Goal: Understand process/instructions

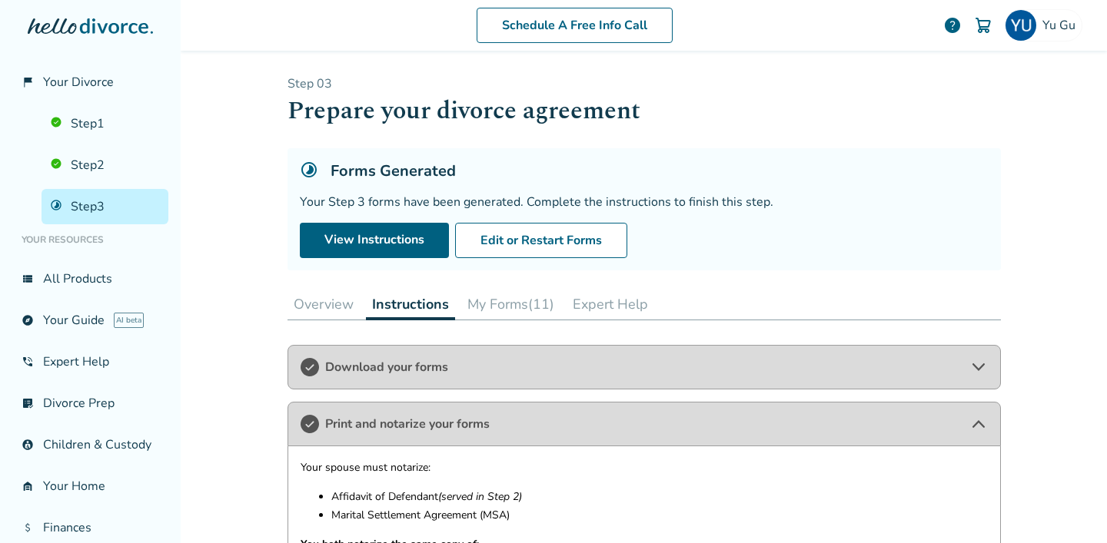
scroll to position [774, 0]
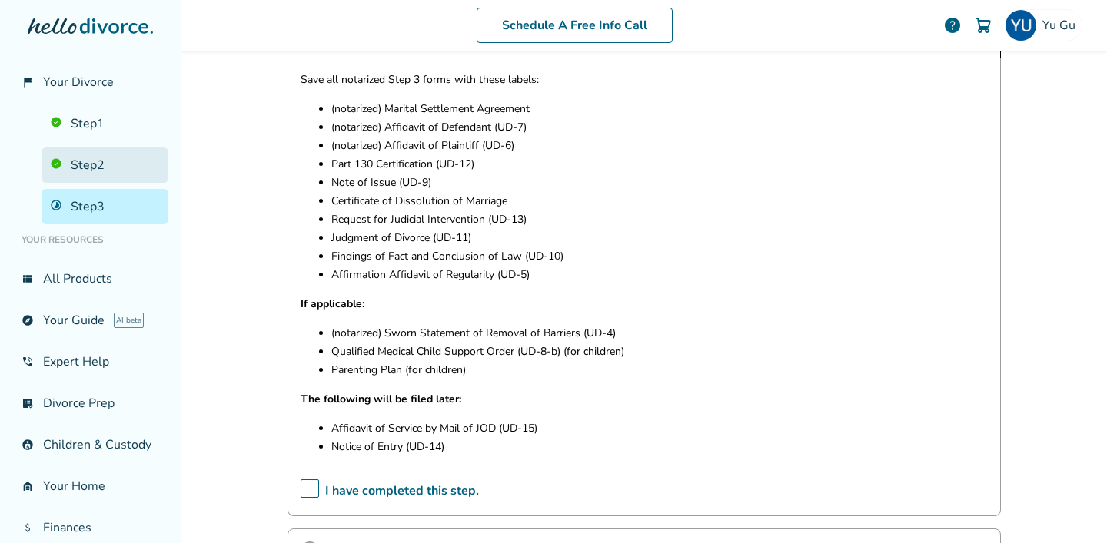
click at [71, 164] on link "Step 2" at bounding box center [104, 165] width 127 height 35
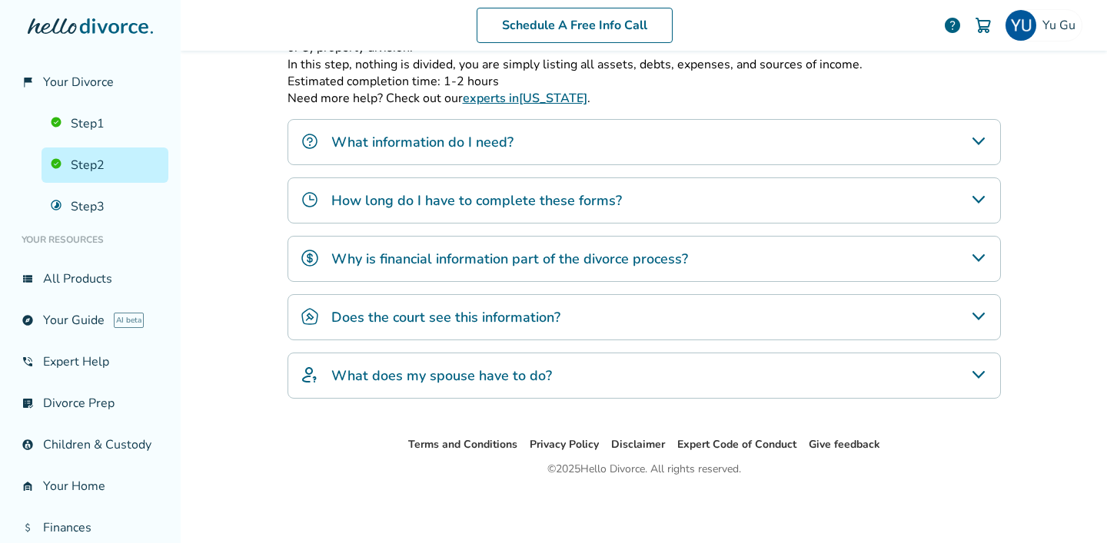
scroll to position [75, 0]
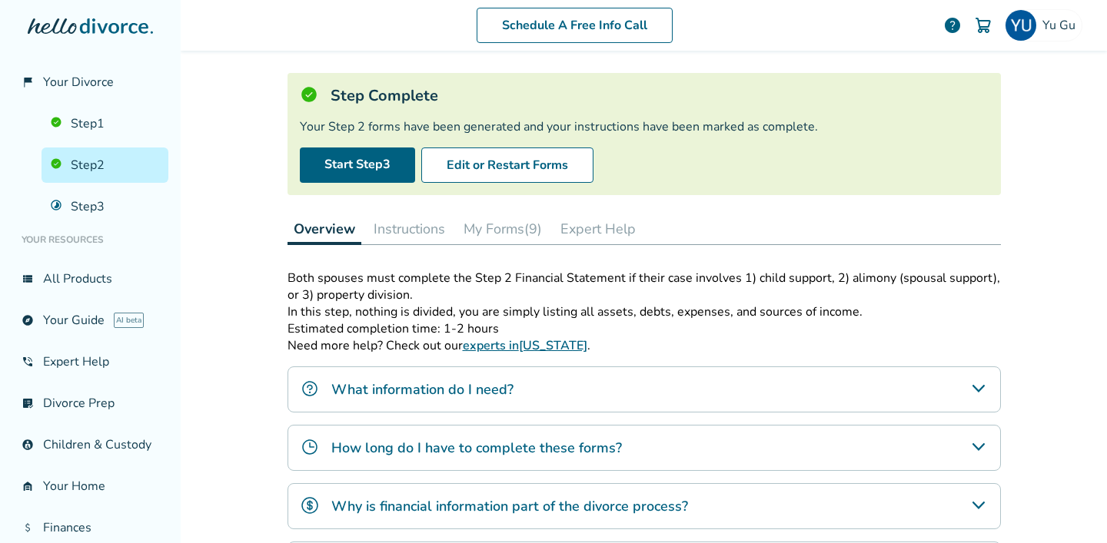
click at [430, 232] on button "Instructions" at bounding box center [409, 229] width 84 height 31
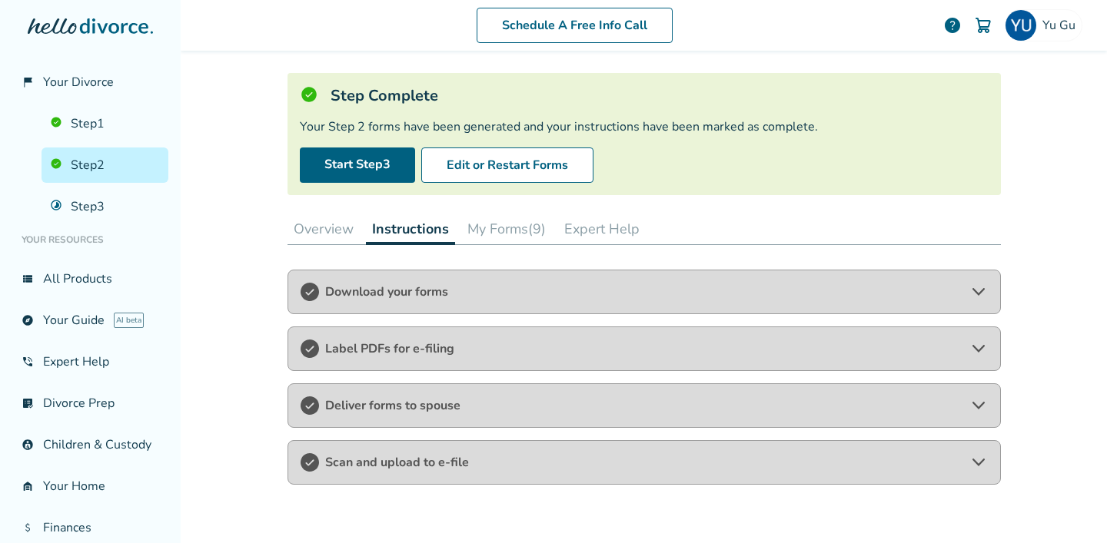
click at [429, 350] on span "Label PDFs for e-filing" at bounding box center [644, 348] width 638 height 17
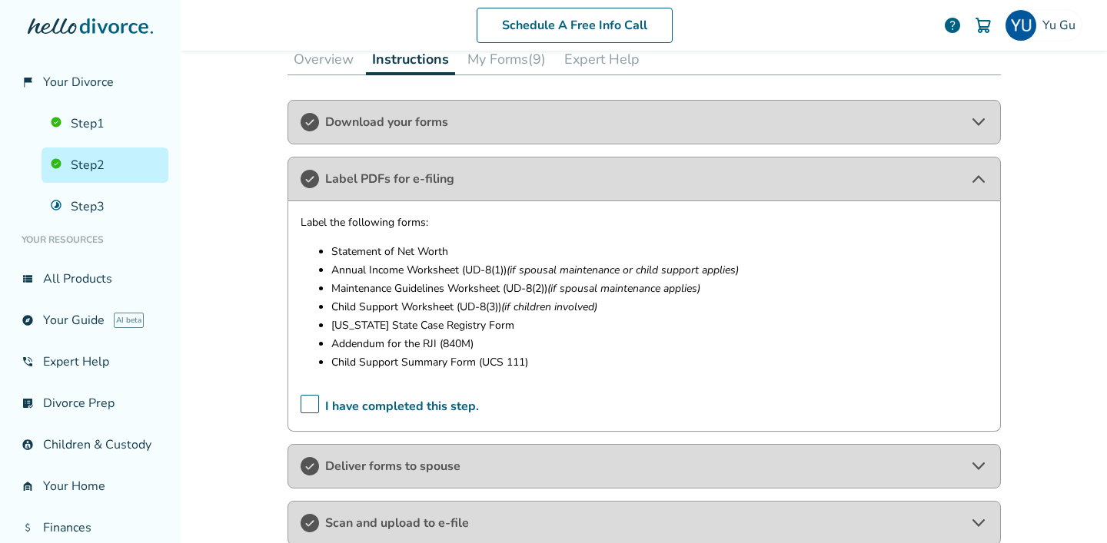
scroll to position [246, 0]
drag, startPoint x: 327, startPoint y: 260, endPoint x: 598, endPoint y: 383, distance: 297.5
click at [598, 383] on div "Label the following forms: Statement of Net Worth Annual Income Worksheet (UD-8…" at bounding box center [643, 316] width 713 height 231
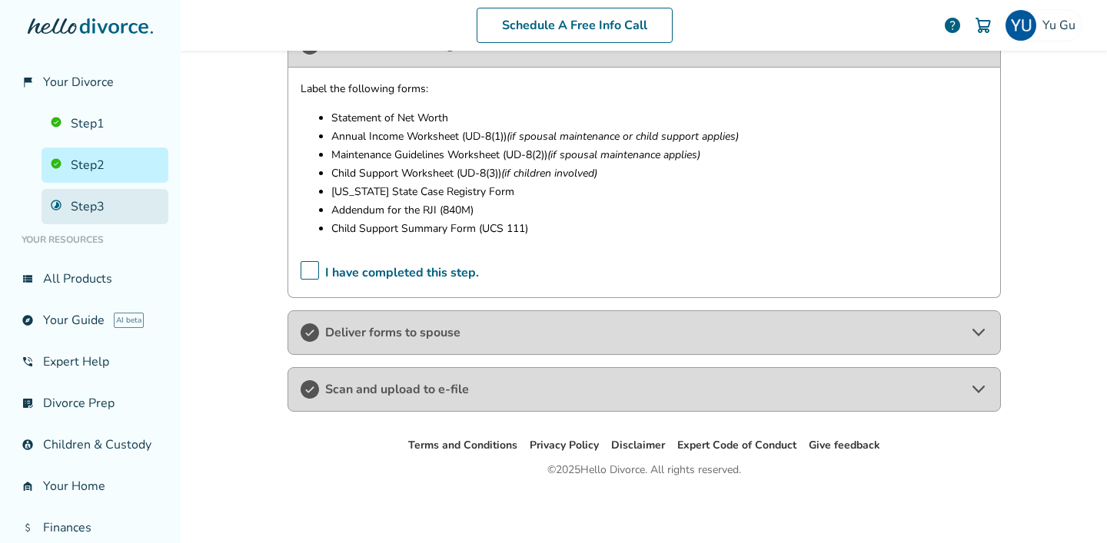
click at [111, 200] on link "Step 3" at bounding box center [104, 206] width 127 height 35
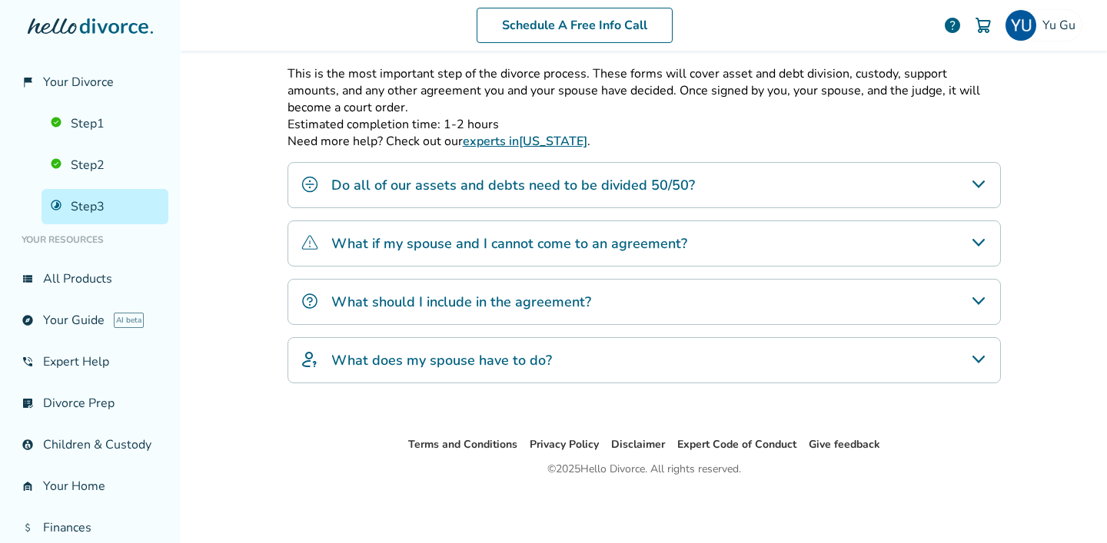
scroll to position [75, 0]
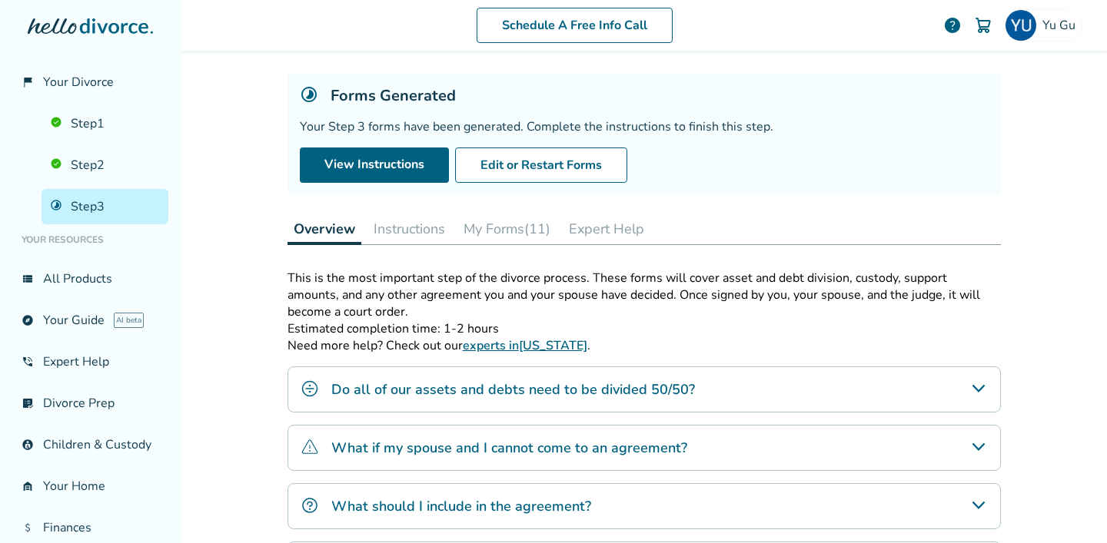
click at [398, 234] on button "Instructions" at bounding box center [409, 229] width 84 height 31
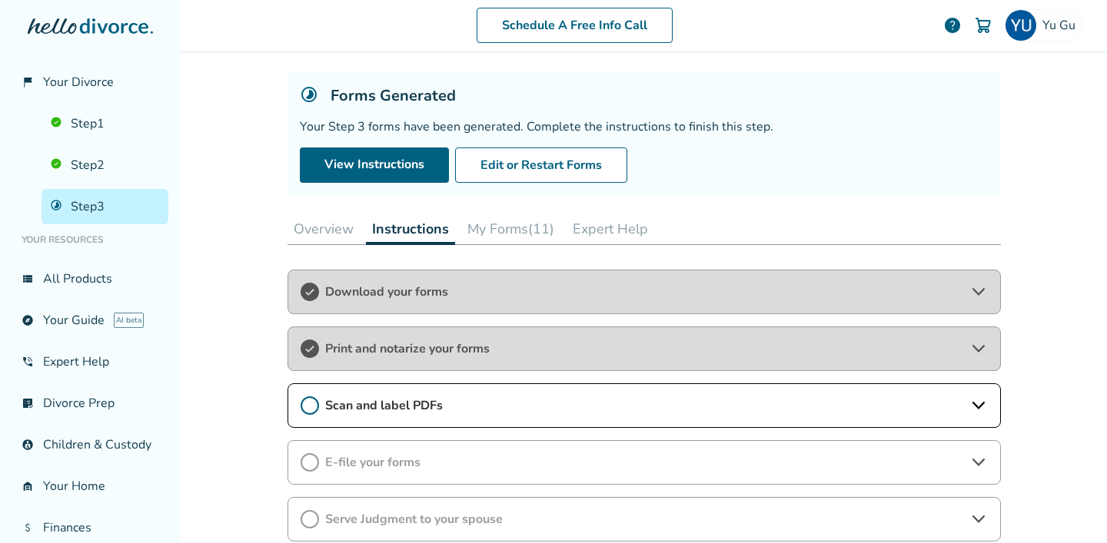
click at [388, 349] on span "Print and notarize your forms" at bounding box center [644, 348] width 638 height 17
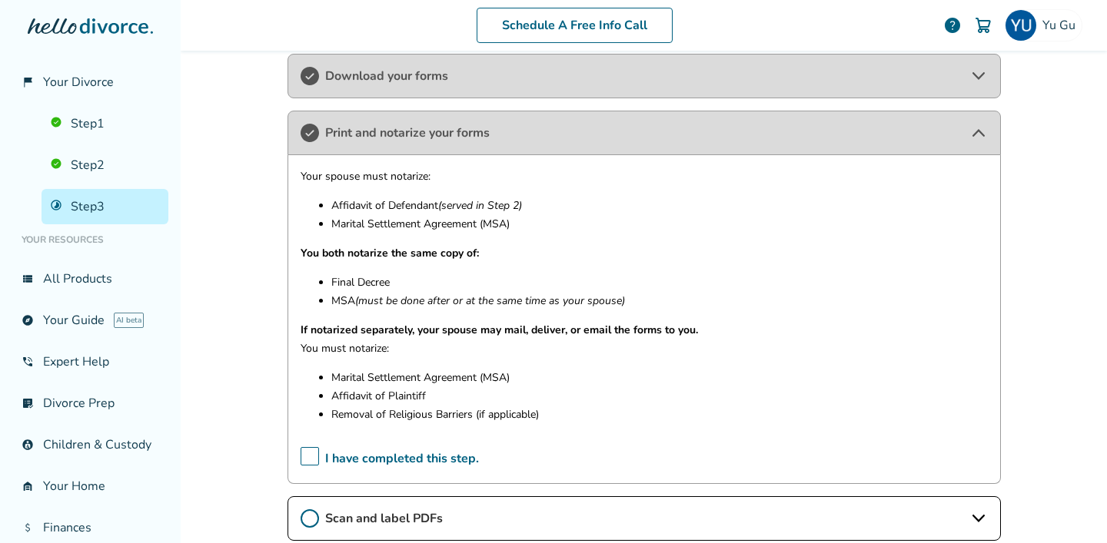
scroll to position [293, 0]
click at [379, 130] on span "Print and notarize your forms" at bounding box center [644, 131] width 638 height 17
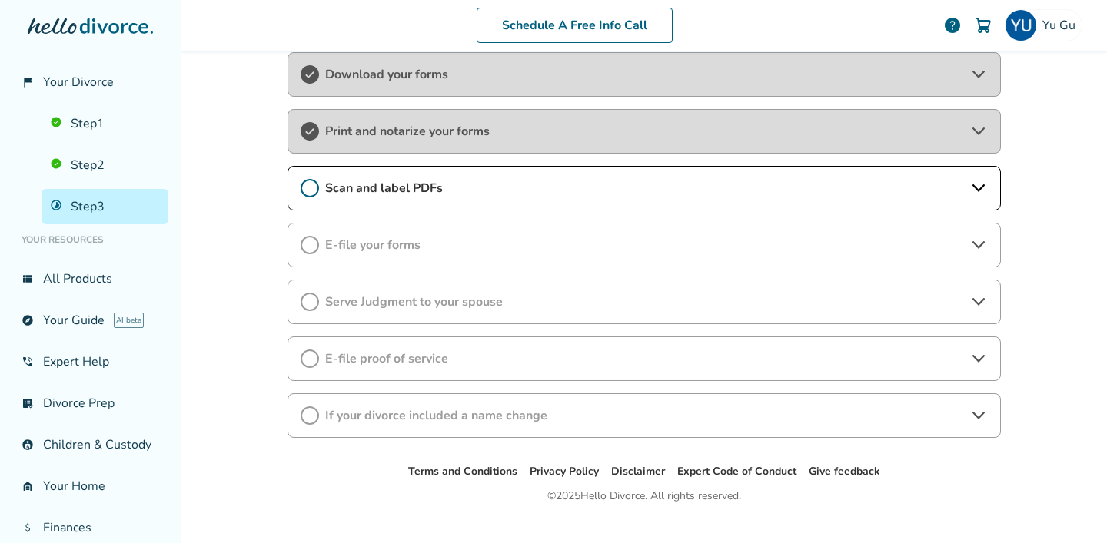
click at [416, 73] on span "Download your forms" at bounding box center [644, 74] width 638 height 17
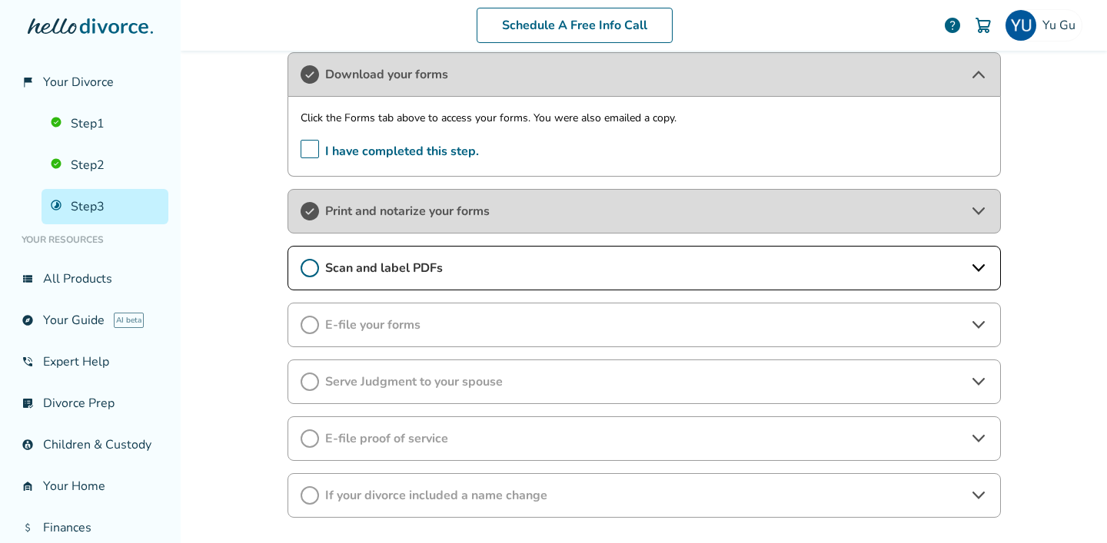
click at [416, 73] on span "Download your forms" at bounding box center [644, 74] width 638 height 17
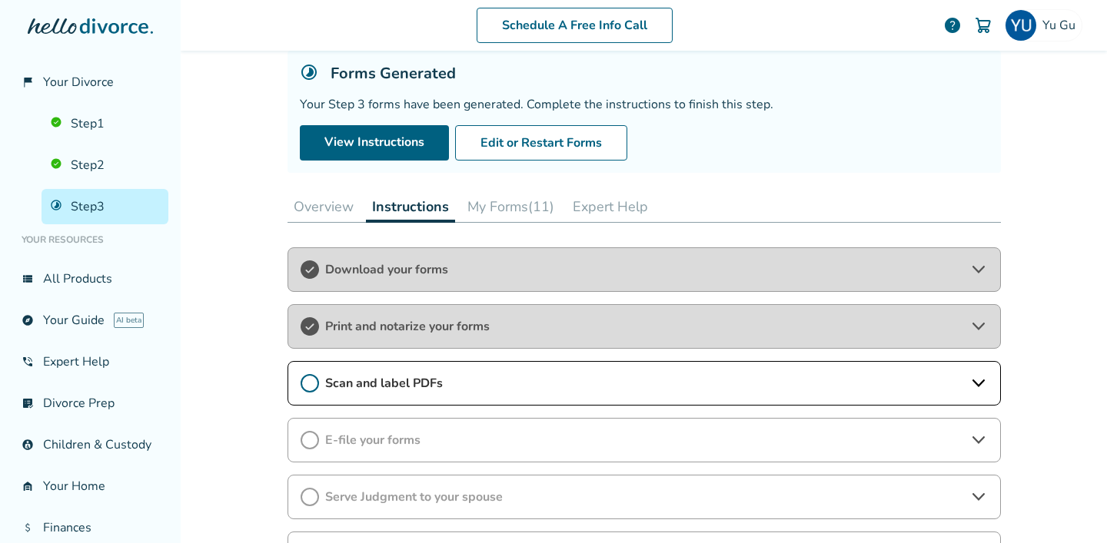
scroll to position [97, 0]
click at [472, 194] on button "My Forms (11)" at bounding box center [510, 207] width 99 height 31
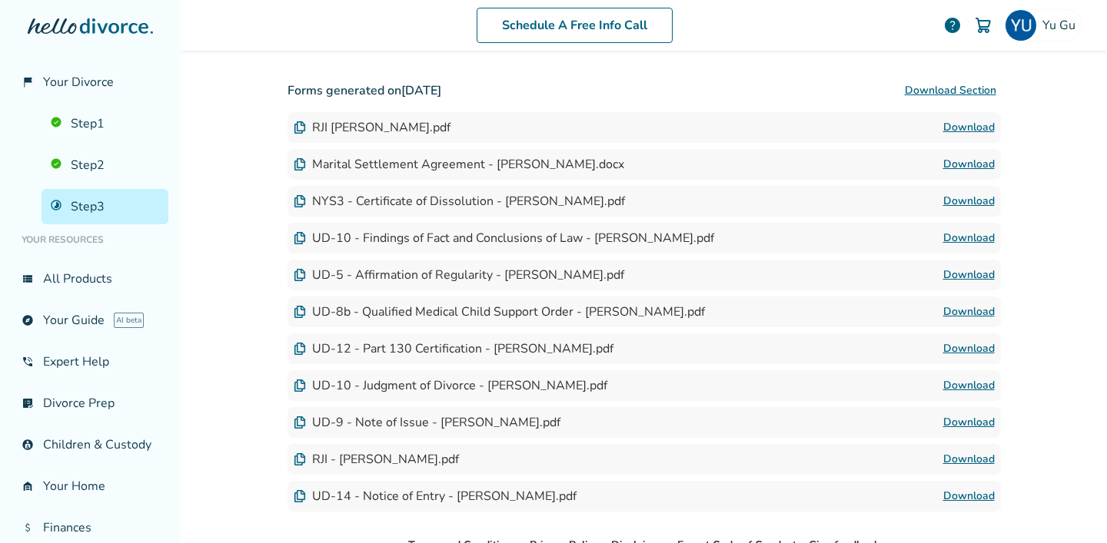
scroll to position [423, 0]
